Goal: Task Accomplishment & Management: Manage account settings

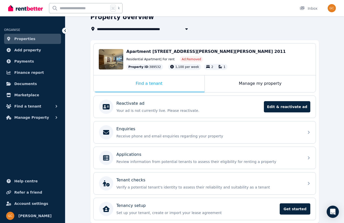
scroll to position [27, 0]
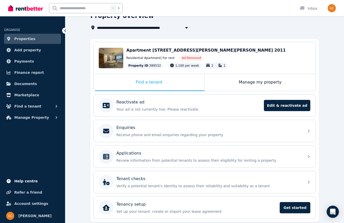
click at [24, 181] on span "Help centre" at bounding box center [25, 181] width 23 height 6
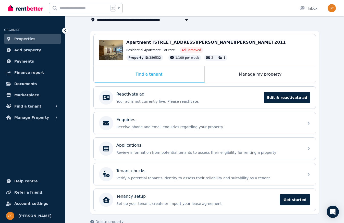
scroll to position [38, 0]
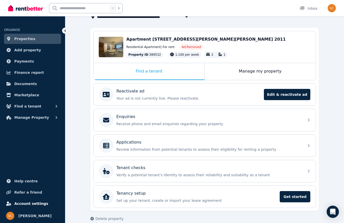
click at [26, 204] on span "Account settings" at bounding box center [31, 203] width 34 height 6
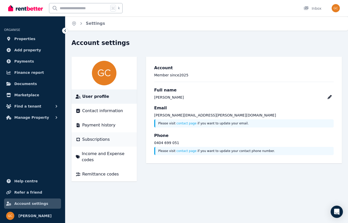
click at [89, 139] on span "Subscriptions" at bounding box center [96, 139] width 28 height 6
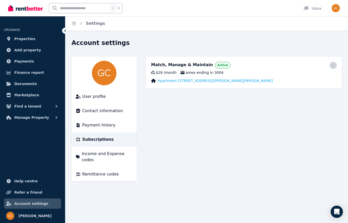
click at [333, 64] on icon "button" at bounding box center [332, 65] width 1 height 3
click at [315, 92] on span "Cancel plan" at bounding box center [309, 95] width 45 height 6
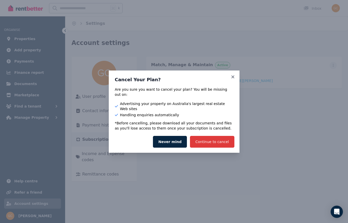
click at [224, 138] on button "Continue to cancel" at bounding box center [212, 142] width 44 height 12
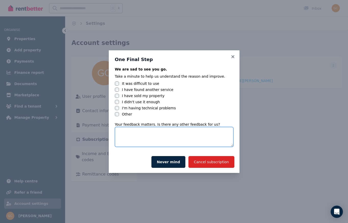
click at [124, 131] on textarea at bounding box center [174, 137] width 118 height 20
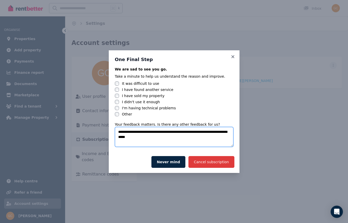
type textarea "**********"
click at [212, 164] on button "Cancel subscription" at bounding box center [211, 162] width 46 height 12
